Goal: Information Seeking & Learning: Check status

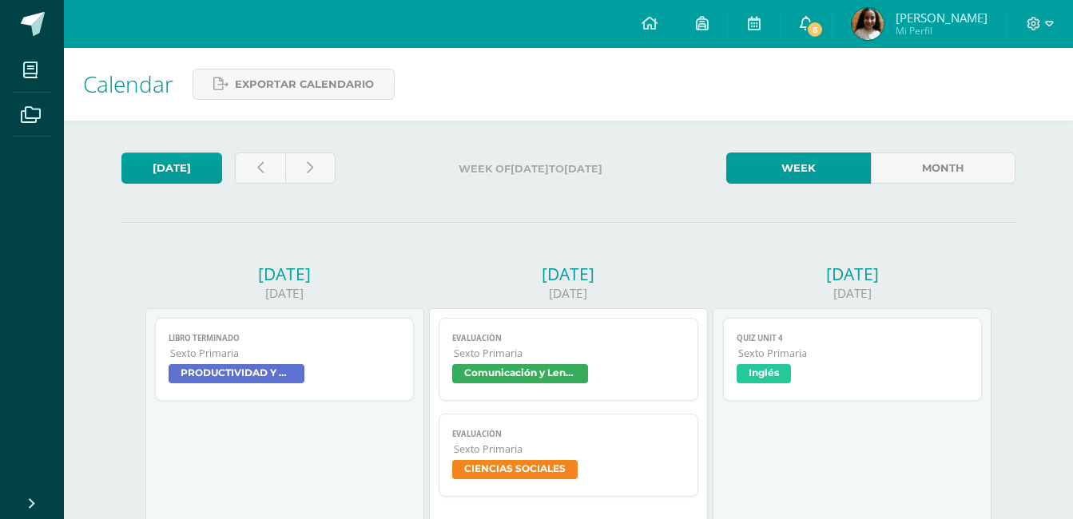
click at [810, 19] on link "6" at bounding box center [806, 24] width 51 height 48
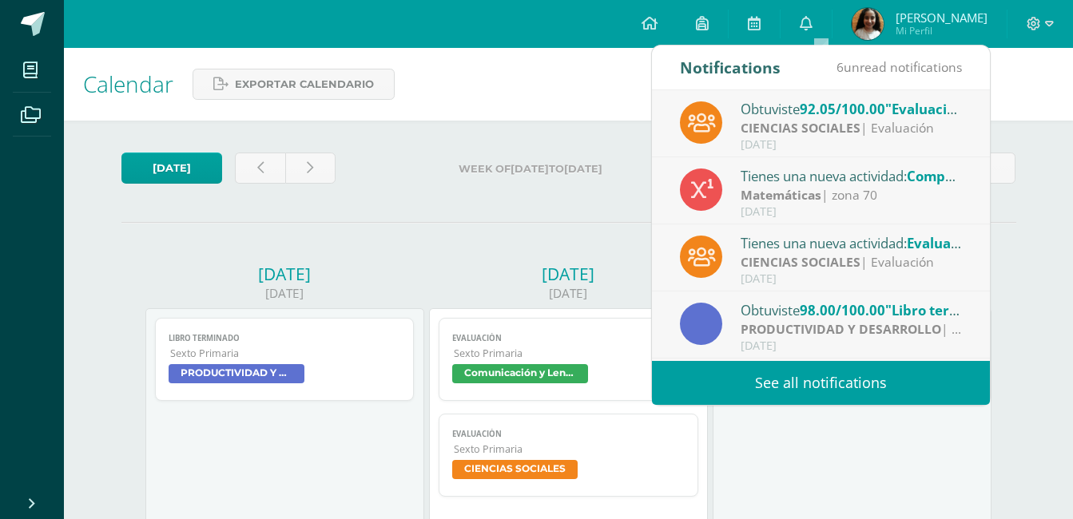
click at [749, 375] on link "See all notifications" at bounding box center [821, 383] width 338 height 44
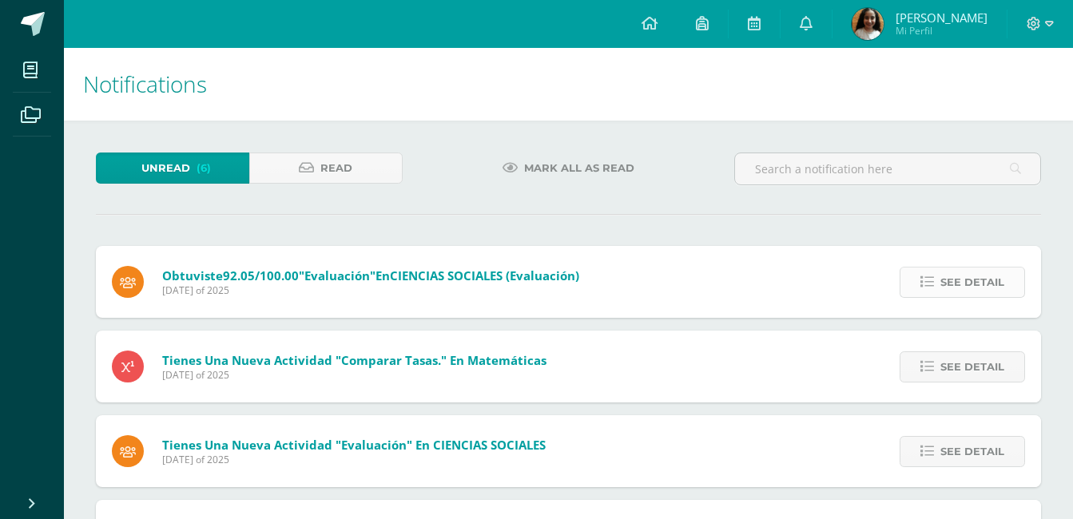
click at [985, 288] on span "See detail" at bounding box center [973, 283] width 64 height 30
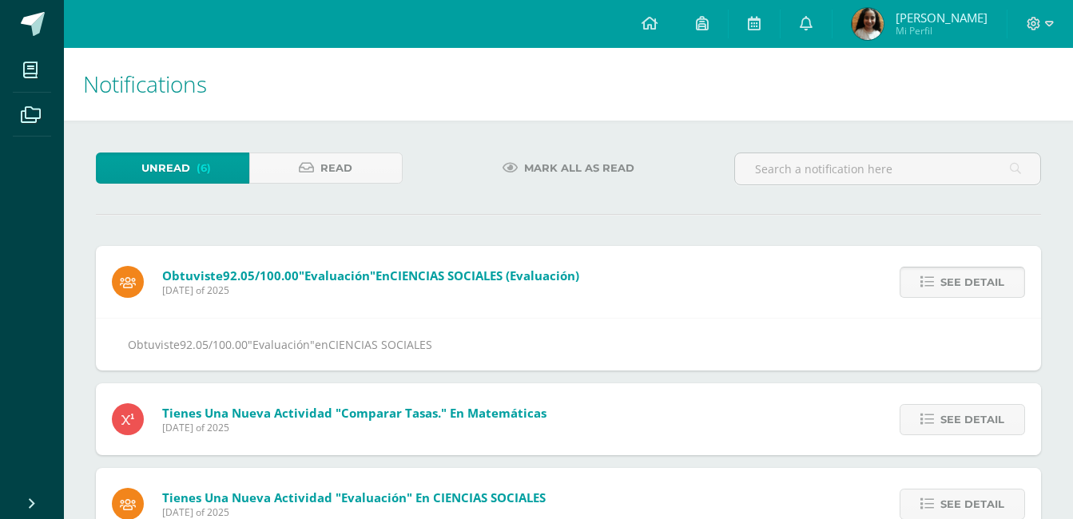
click at [985, 288] on span "See detail" at bounding box center [973, 283] width 64 height 30
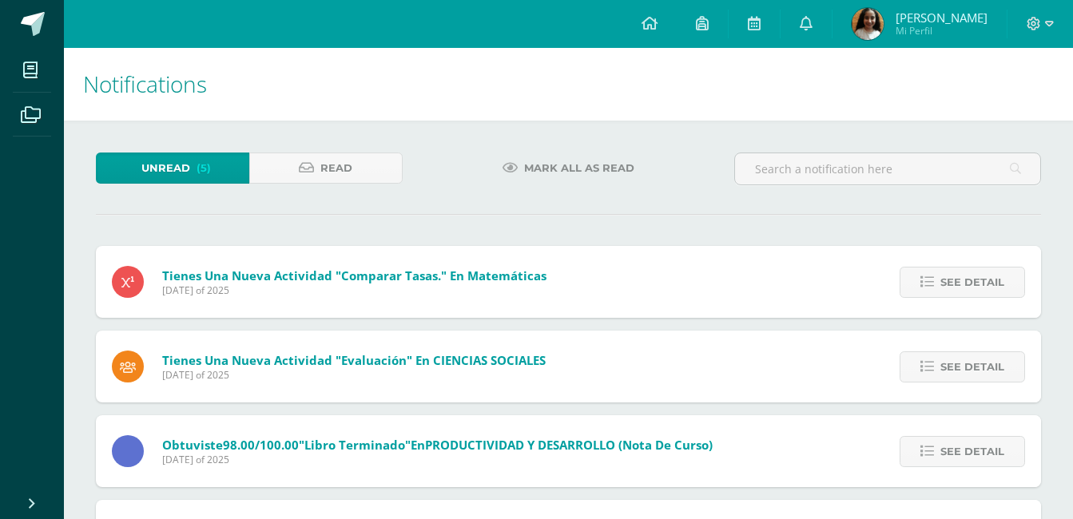
click at [985, 288] on span "See detail" at bounding box center [973, 283] width 64 height 30
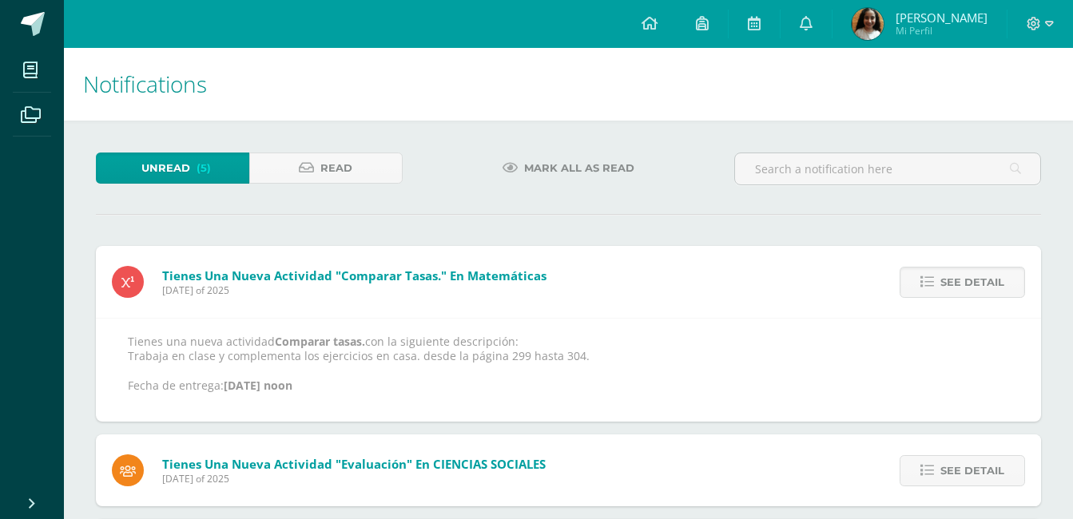
click at [985, 288] on span "See detail" at bounding box center [973, 283] width 64 height 30
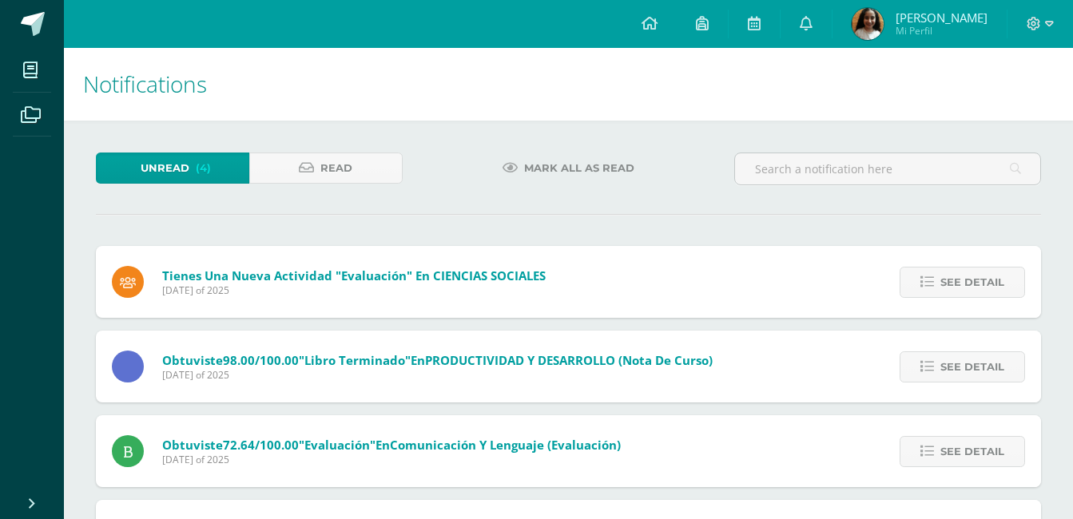
click at [985, 288] on span "See detail" at bounding box center [973, 283] width 64 height 30
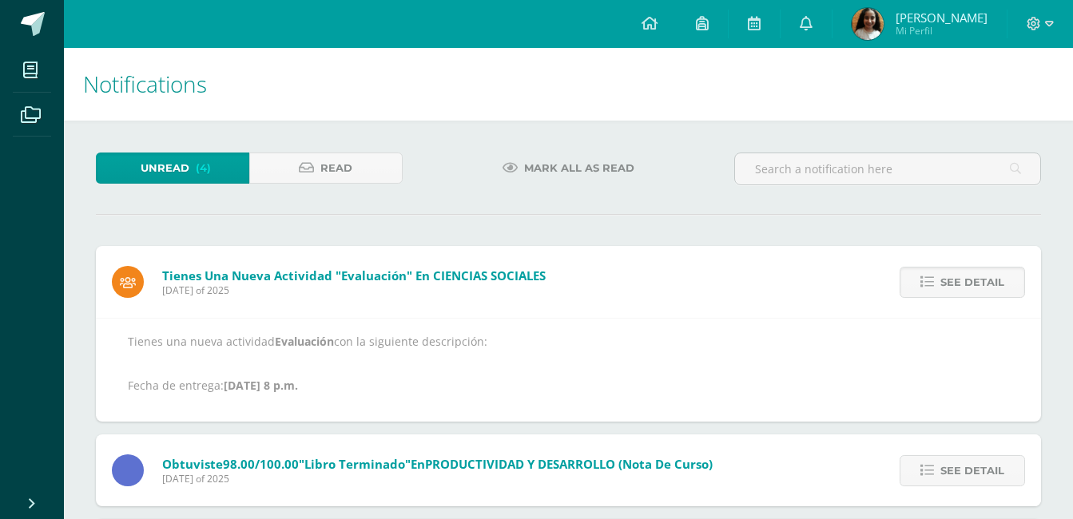
click at [985, 288] on span "See detail" at bounding box center [973, 283] width 64 height 30
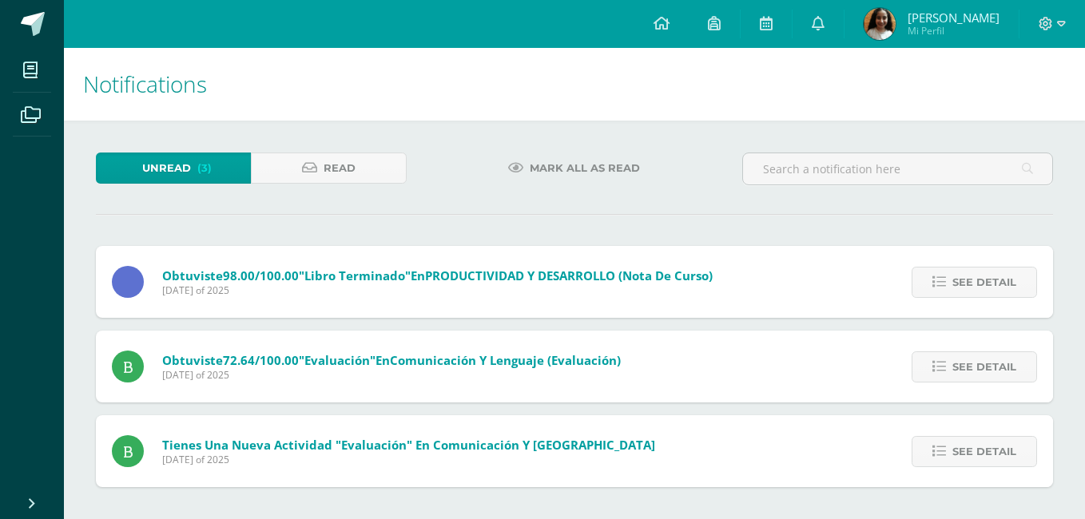
click at [985, 288] on span "See detail" at bounding box center [985, 283] width 64 height 30
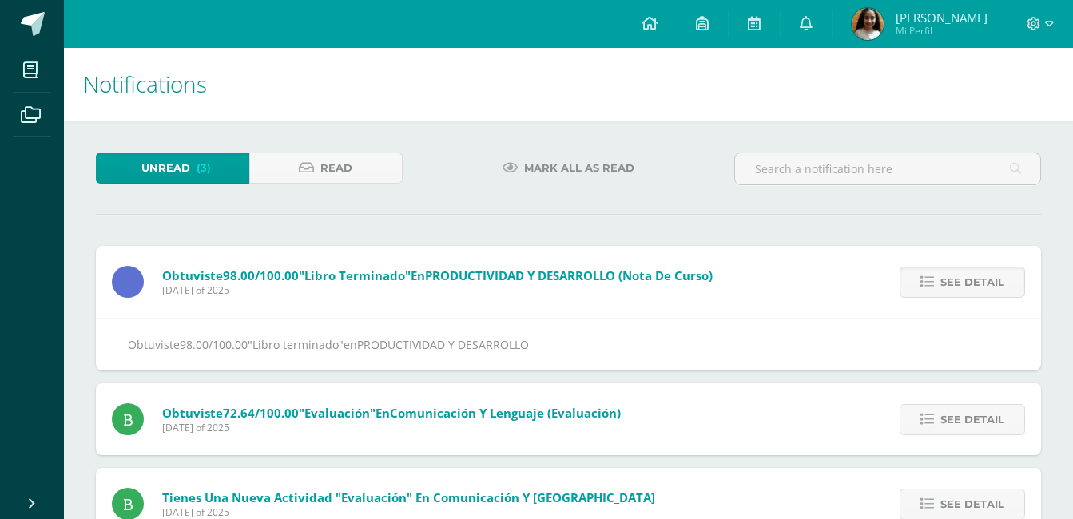
click at [985, 288] on span "See detail" at bounding box center [973, 283] width 64 height 30
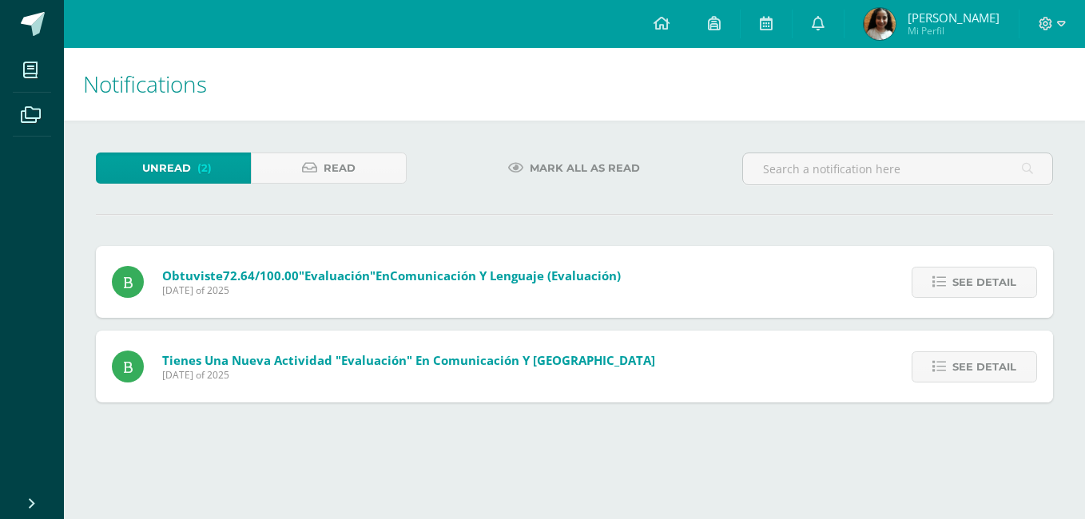
click at [985, 288] on span "See detail" at bounding box center [985, 283] width 64 height 30
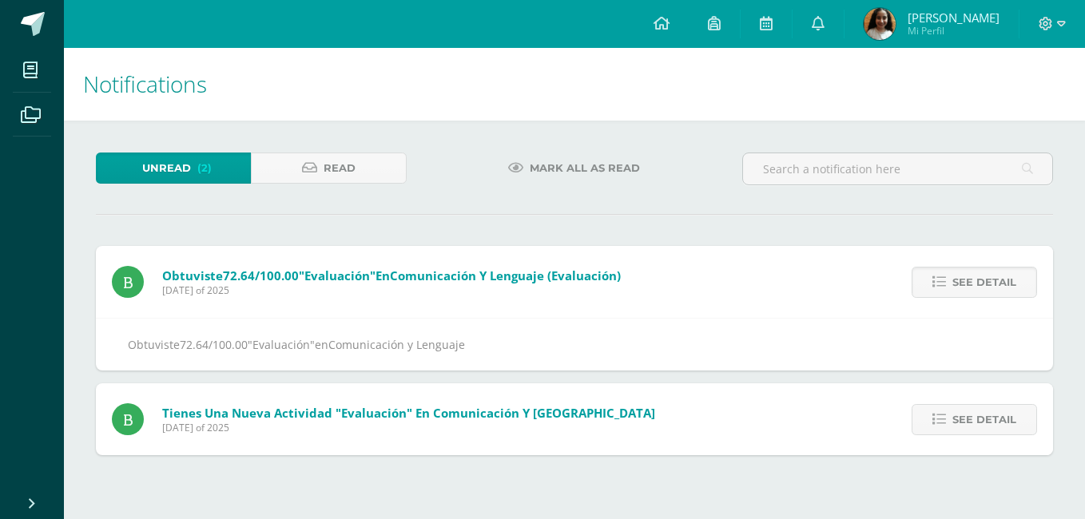
click at [985, 288] on span "See detail" at bounding box center [985, 283] width 64 height 30
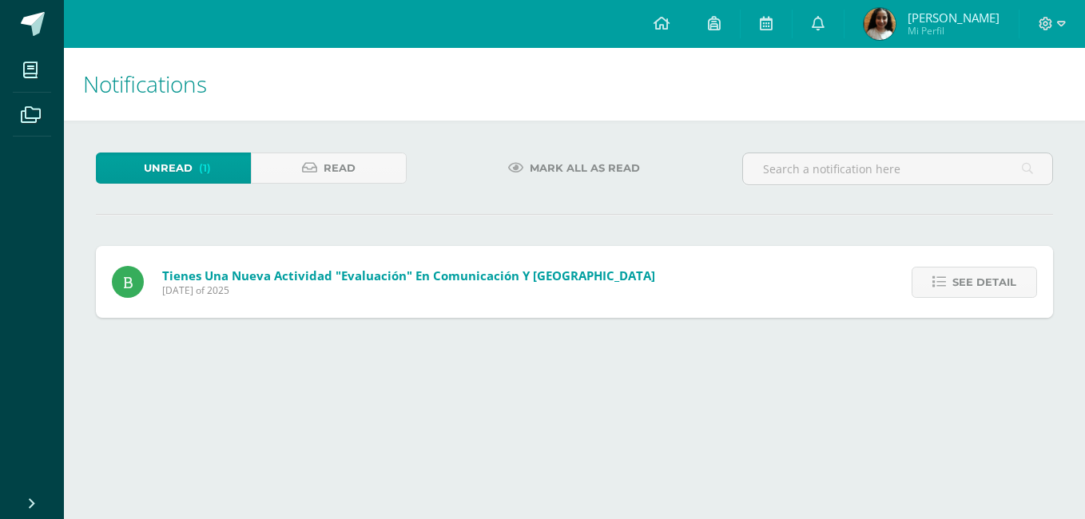
click at [985, 288] on span "See detail" at bounding box center [985, 283] width 64 height 30
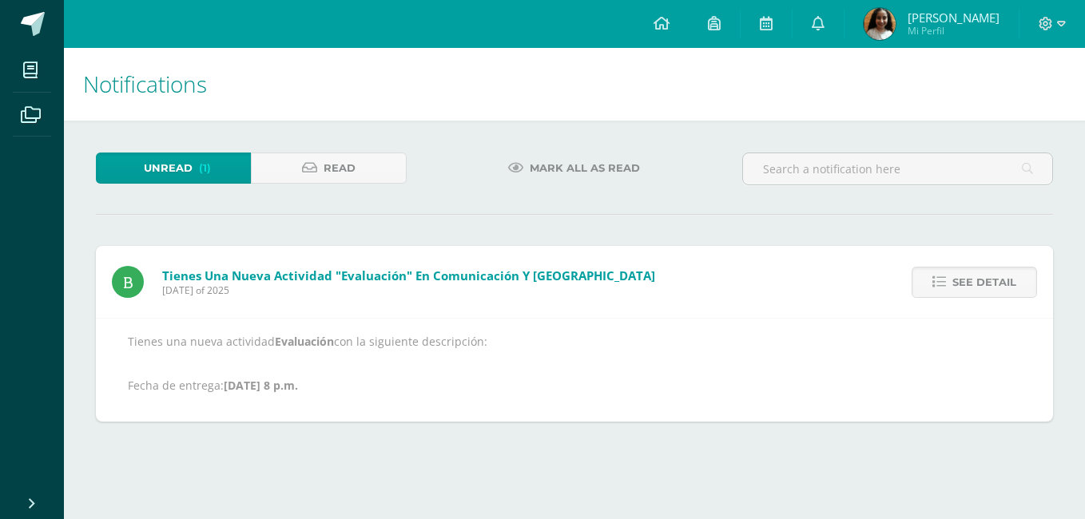
click at [985, 288] on span "See detail" at bounding box center [985, 283] width 64 height 30
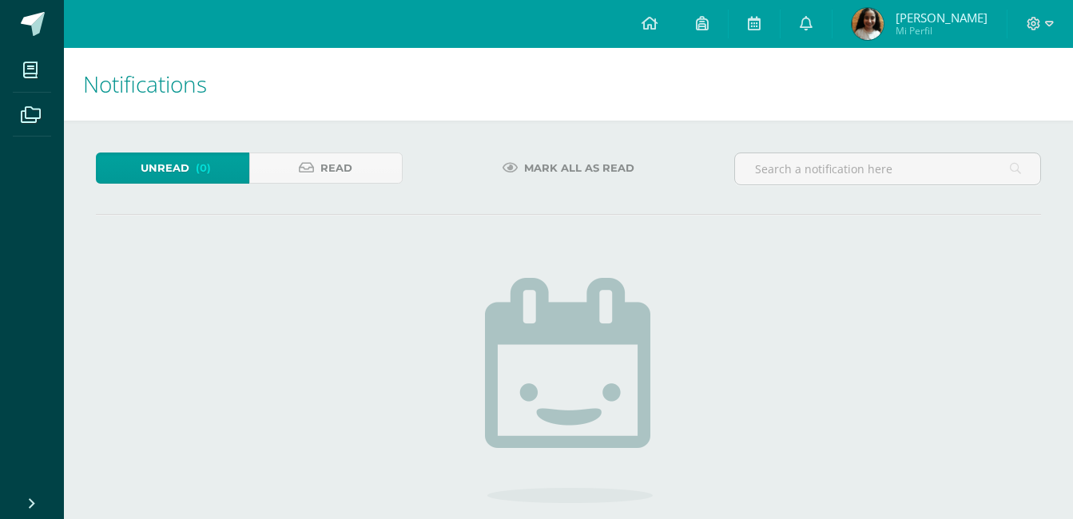
click at [209, 168] on span "(0)" at bounding box center [203, 168] width 15 height 30
click at [871, 14] on img at bounding box center [868, 24] width 32 height 32
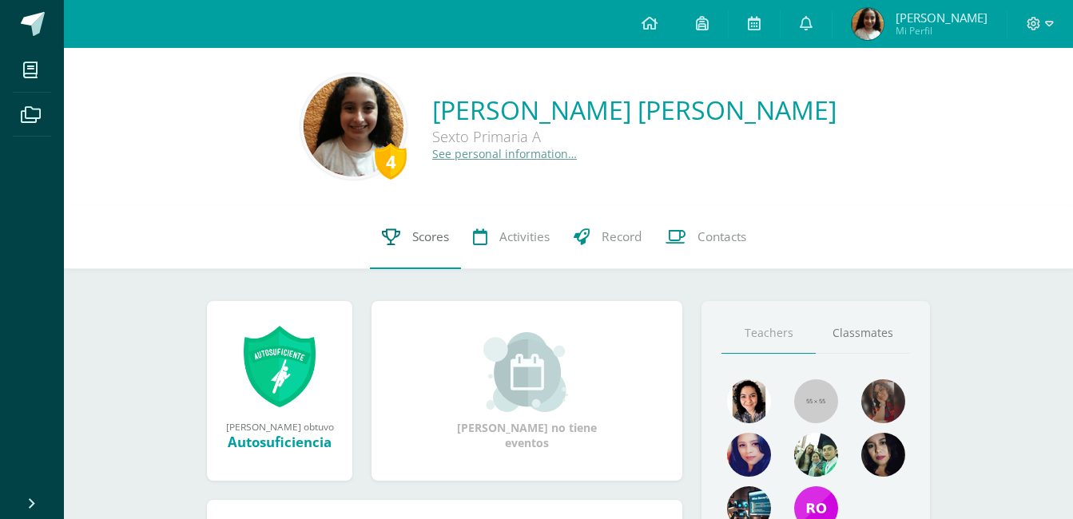
click at [435, 245] on span "Scores" at bounding box center [430, 237] width 37 height 17
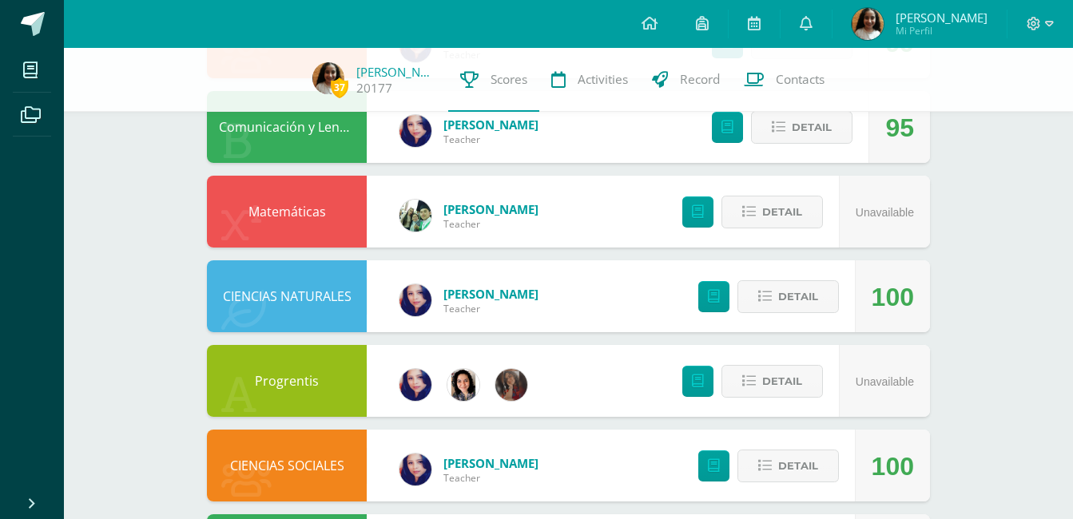
scroll to position [1002, 0]
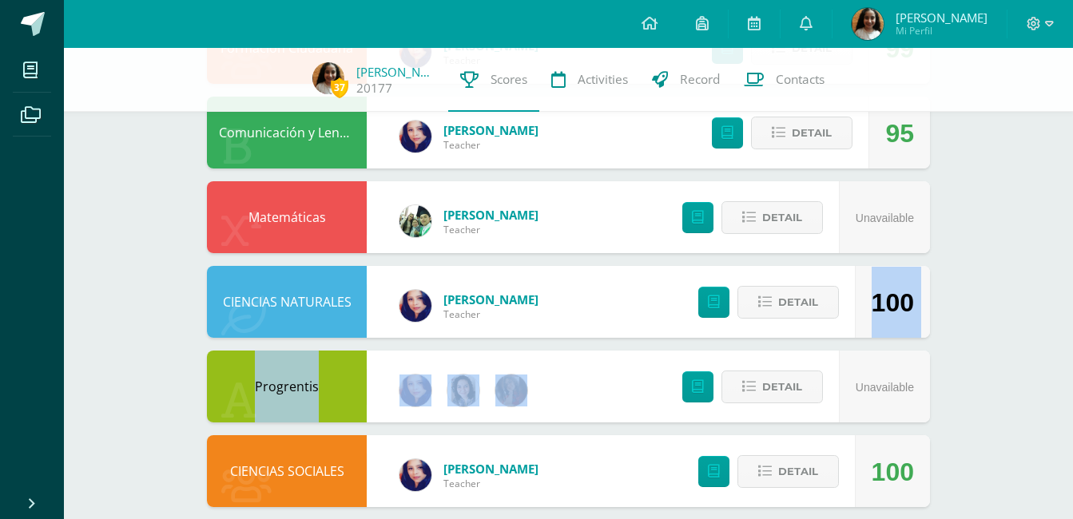
drag, startPoint x: 1064, startPoint y: 336, endPoint x: 1063, endPoint y: 268, distance: 67.9
drag, startPoint x: 1001, startPoint y: 294, endPoint x: 1010, endPoint y: 296, distance: 9.1
